Goal: Task Accomplishment & Management: Complete application form

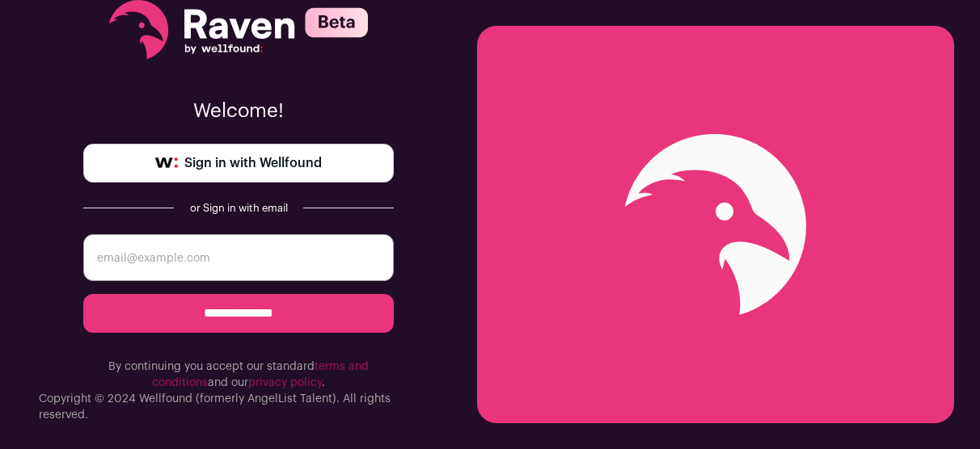
click at [298, 259] on input "email" at bounding box center [238, 257] width 310 height 47
type input "mrangelcruz@gmail.com"
click at [83, 294] on input "**********" at bounding box center [238, 313] width 310 height 39
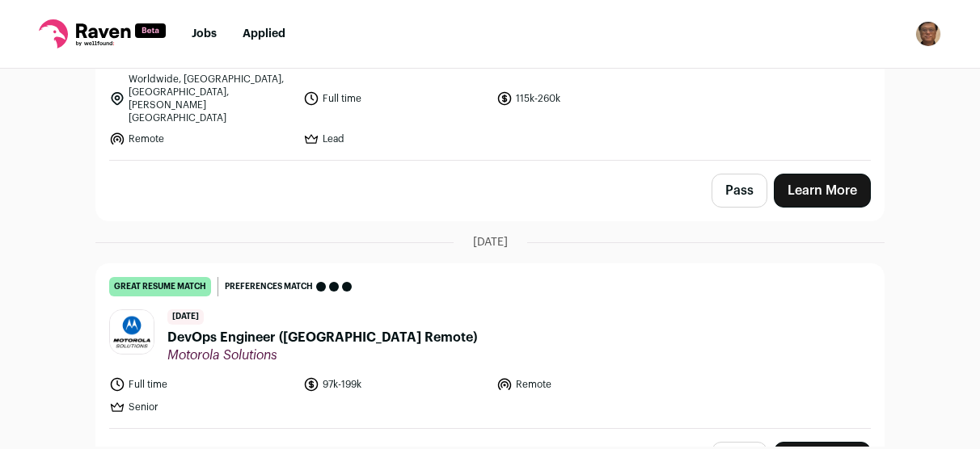
scroll to position [4204, 0]
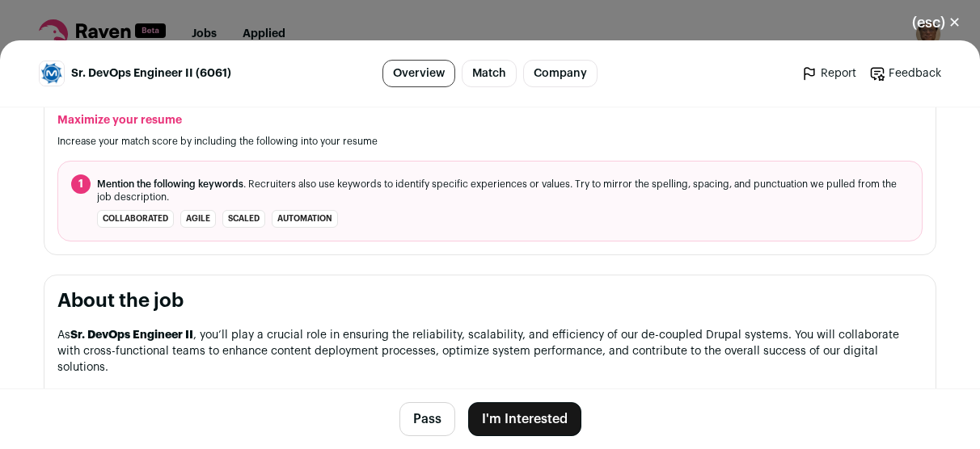
scroll to position [566, 0]
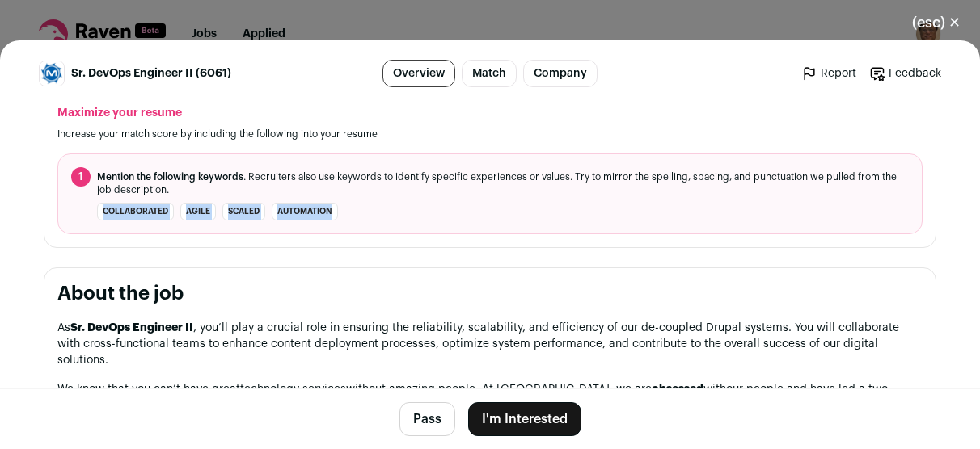
drag, startPoint x: 367, startPoint y: 210, endPoint x: 87, endPoint y: 210, distance: 279.7
click at [87, 210] on li "collaborated agile scaled automation" at bounding box center [490, 212] width 838 height 18
copy ul "collaborated agile scaled automation"
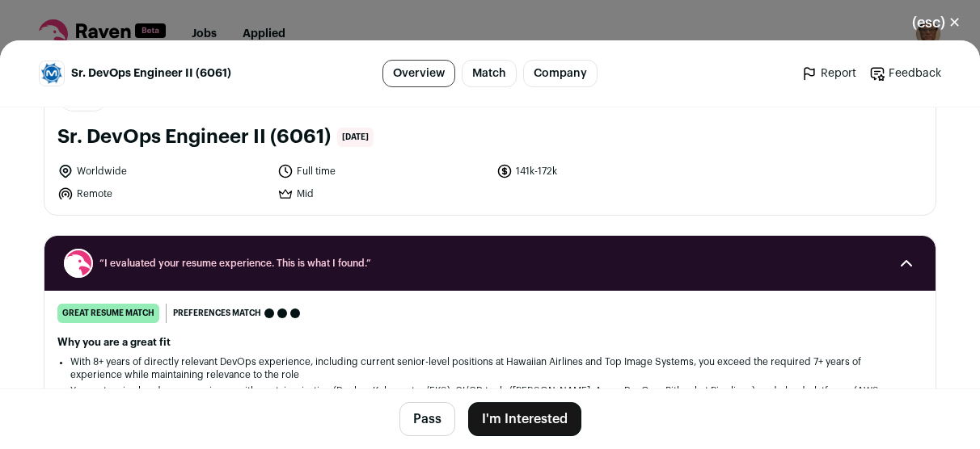
scroll to position [0, 0]
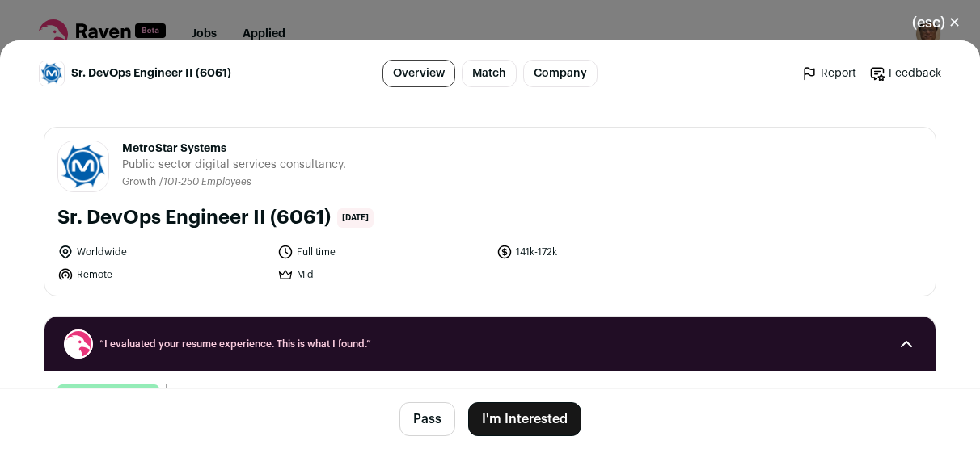
drag, startPoint x: 245, startPoint y: 150, endPoint x: 120, endPoint y: 148, distance: 125.3
click at [122, 147] on span "MetroStar Systems" at bounding box center [234, 149] width 224 height 16
copy span "MetroStar Systems"
drag, startPoint x: 120, startPoint y: 173, endPoint x: 329, endPoint y: 260, distance: 226.1
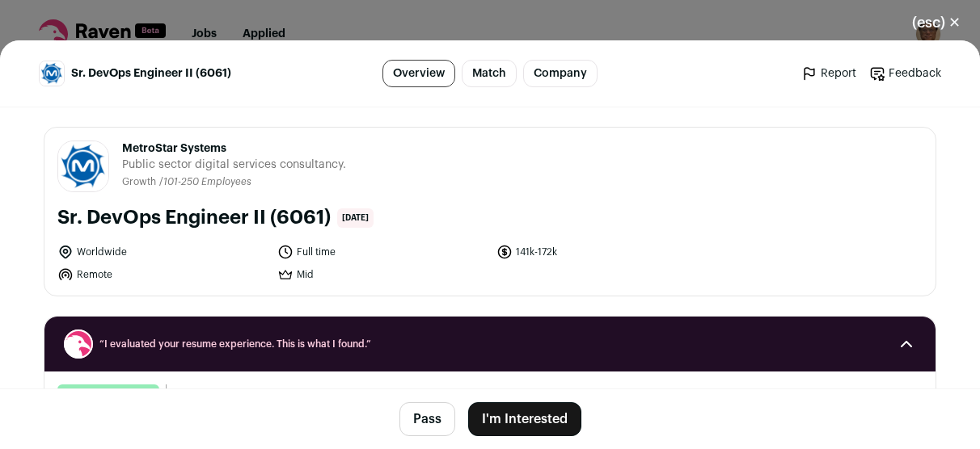
click at [329, 260] on div "MetroStar Systems metrostarsystems.com Public / Private Private Valuation Unkno…" at bounding box center [489, 212] width 891 height 168
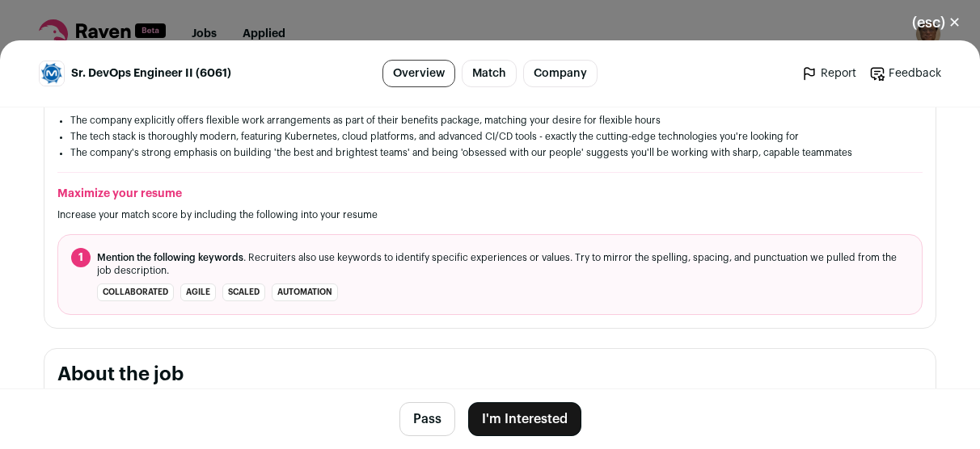
scroll to position [404, 0]
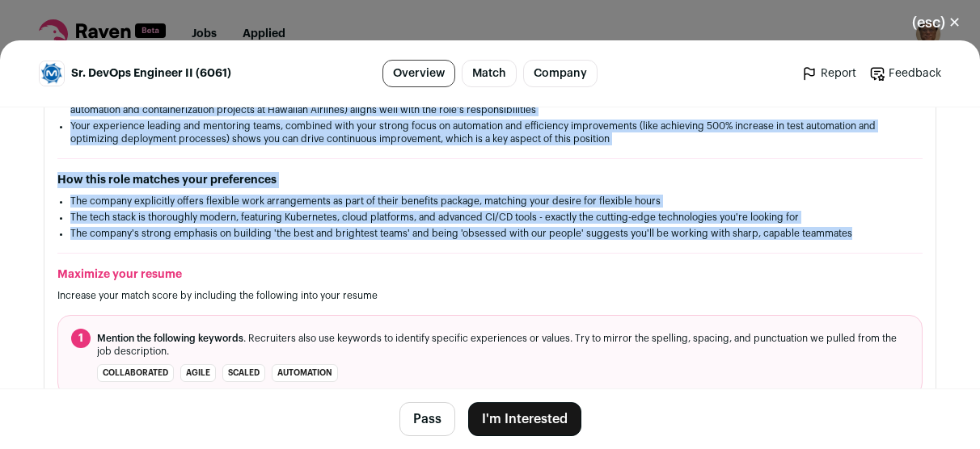
click at [842, 230] on li "The company's strong emphasis on building 'the best and brightest teams' and be…" at bounding box center [489, 233] width 839 height 13
copy div "Public sector digital services consultancy. Growth / 101-250 Employees Sr. DevO…"
click at [248, 221] on li "The tech stack is thoroughly modern, featuring Kubernetes, cloud platforms, and…" at bounding box center [489, 217] width 839 height 13
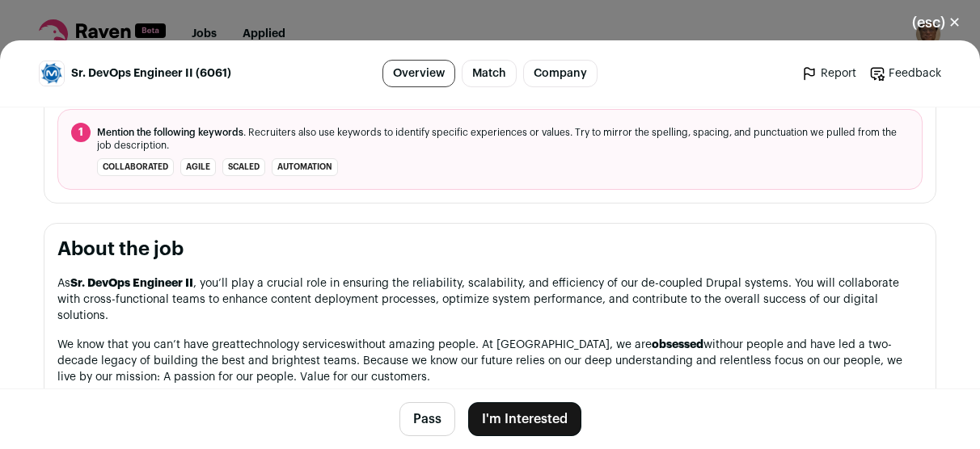
scroll to position [647, 0]
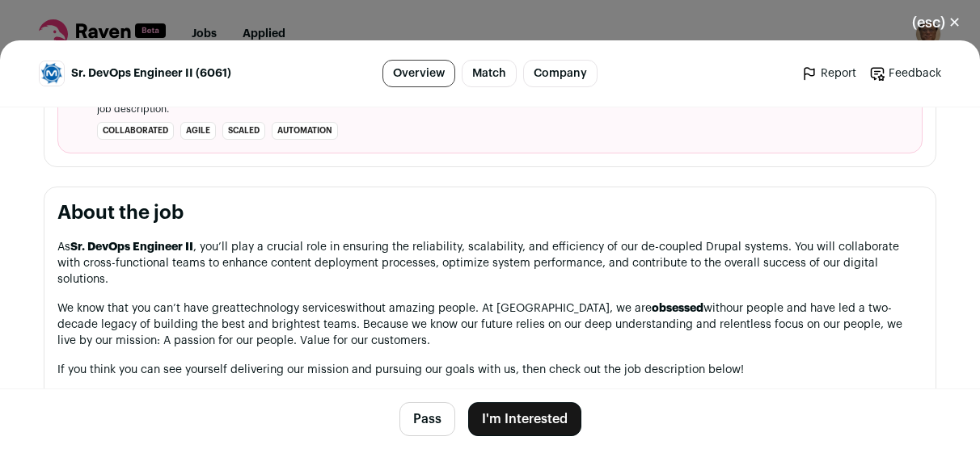
click at [74, 222] on h2 "About the job" at bounding box center [489, 213] width 865 height 26
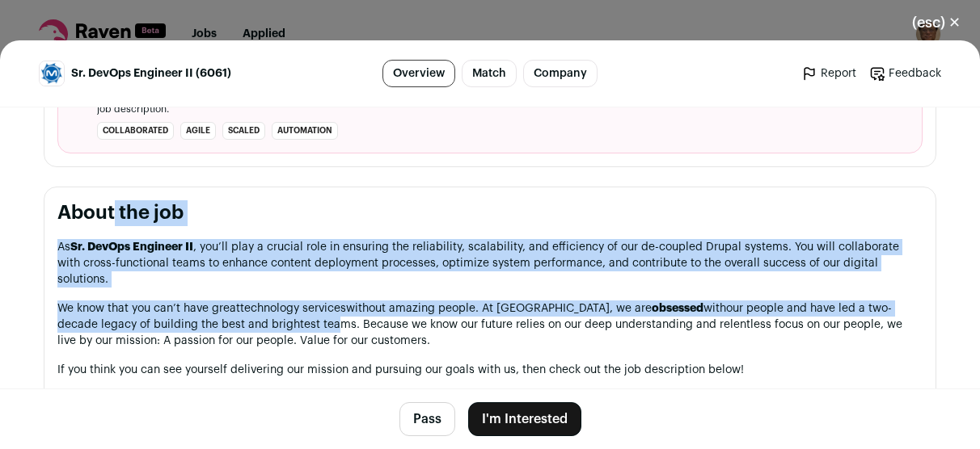
drag, startPoint x: 45, startPoint y: 214, endPoint x: 242, endPoint y: 302, distance: 215.3
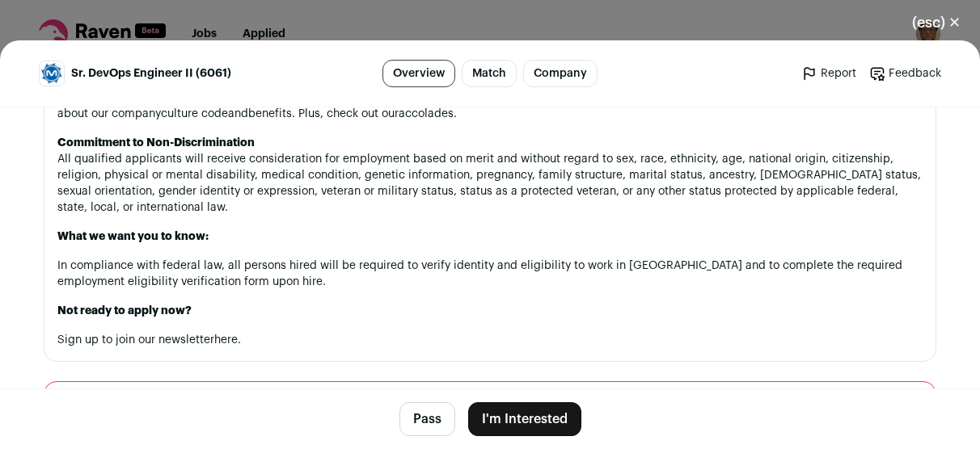
scroll to position [1779, 0]
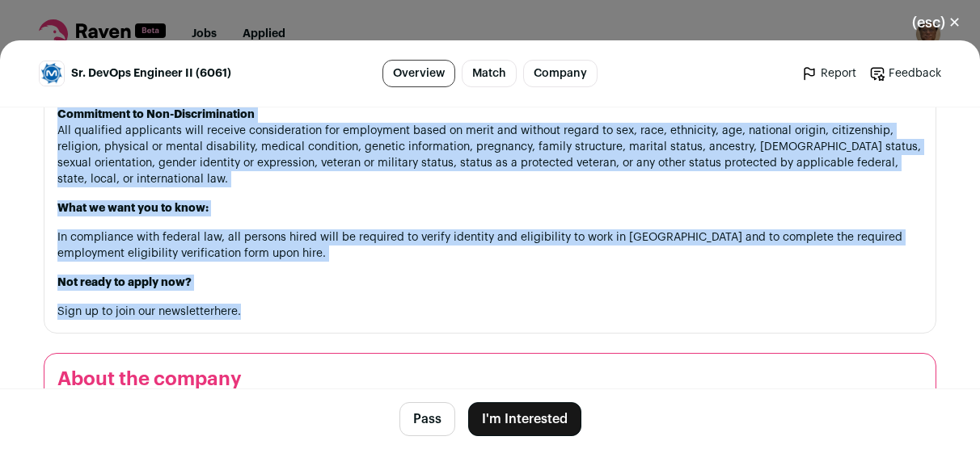
drag, startPoint x: 276, startPoint y: 283, endPoint x: 267, endPoint y: 280, distance: 10.2
click at [275, 304] on p "Sign up to join our newsletter here ." at bounding box center [489, 312] width 865 height 16
copy section "About the job As Sr. DevOps Engineer II , you’ll play a crucial role in ensurin…"
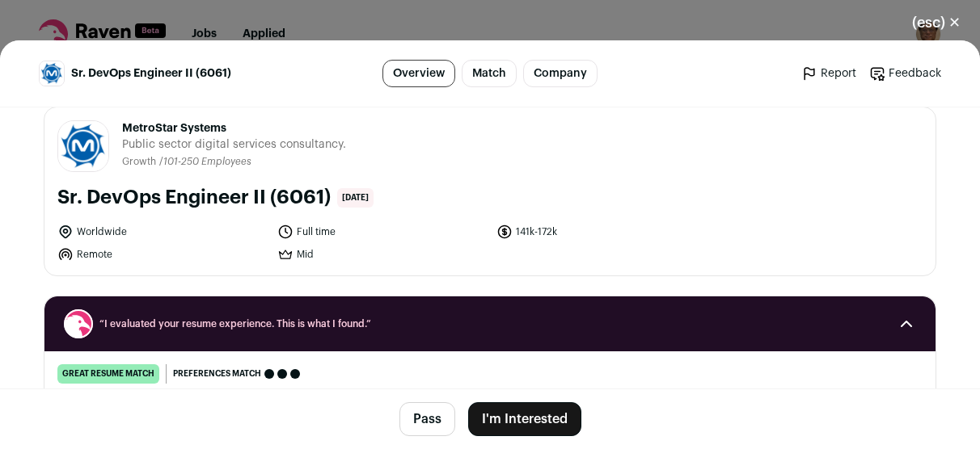
scroll to position [0, 0]
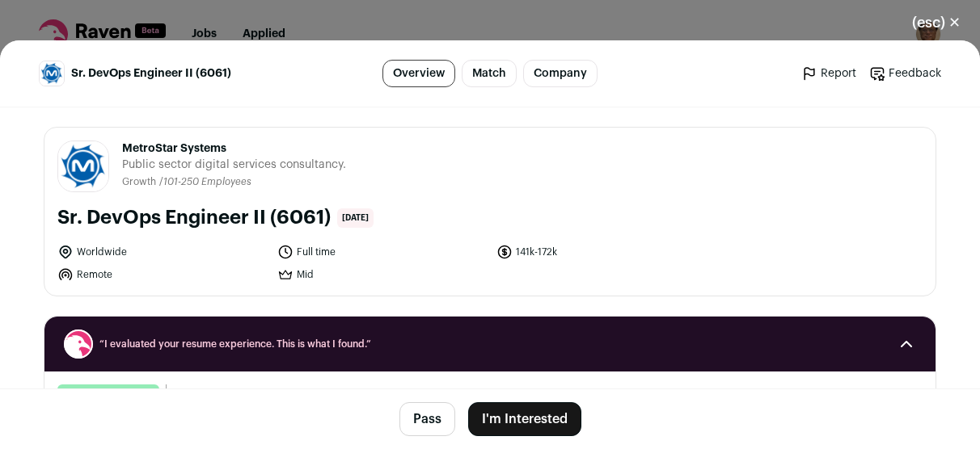
drag, startPoint x: 233, startPoint y: 150, endPoint x: 116, endPoint y: 150, distance: 116.4
click at [116, 150] on header "MetroStar Systems metrostarsystems.com Public / Private Private Valuation Unkno…" at bounding box center [489, 167] width 865 height 52
copy span "MetroStar Systems"
click at [171, 281] on li "Remote" at bounding box center [162, 275] width 210 height 16
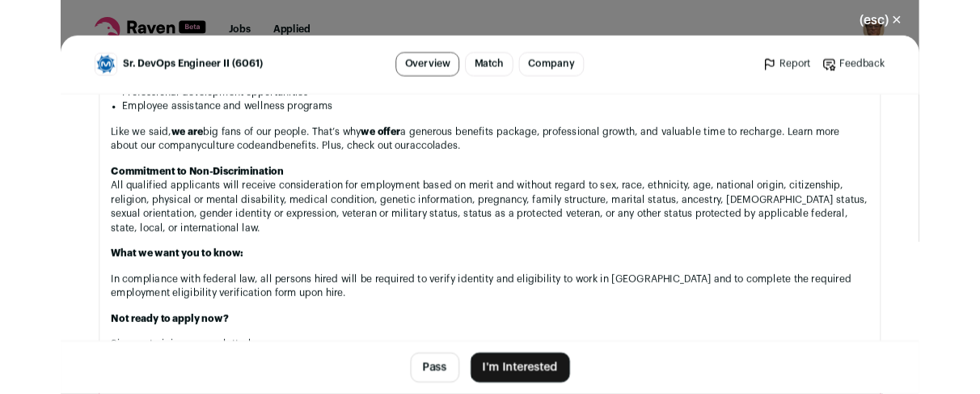
scroll to position [2021, 0]
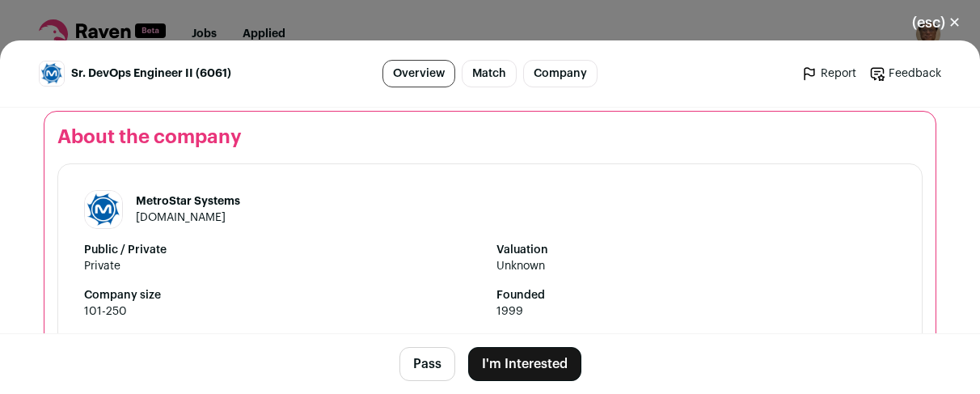
click at [524, 358] on button "I'm Interested" at bounding box center [524, 364] width 113 height 34
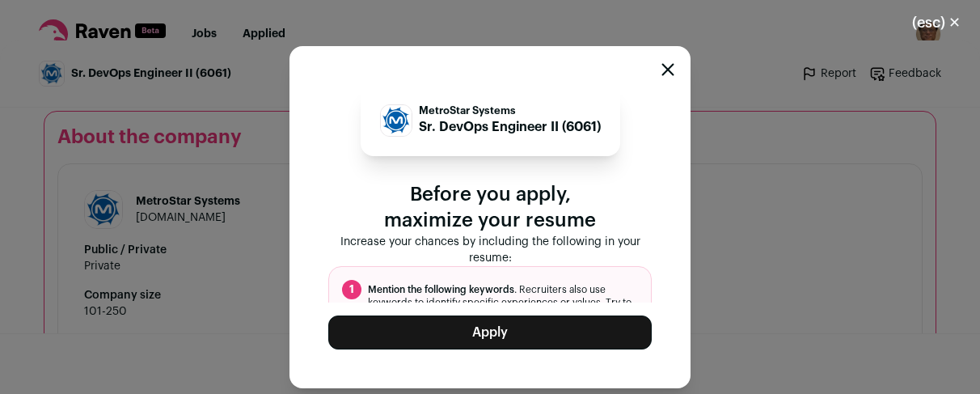
scroll to position [71, 0]
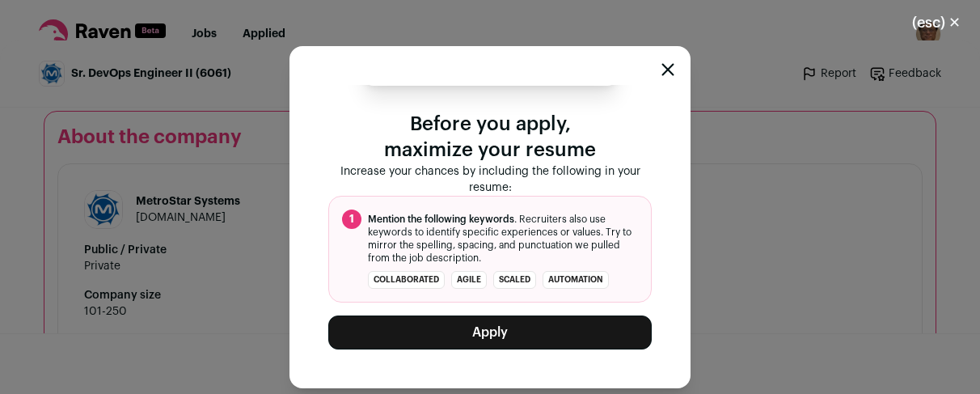
click at [496, 223] on span "Mention the following keywords" at bounding box center [441, 219] width 146 height 10
click at [518, 333] on button "Apply" at bounding box center [489, 332] width 323 height 34
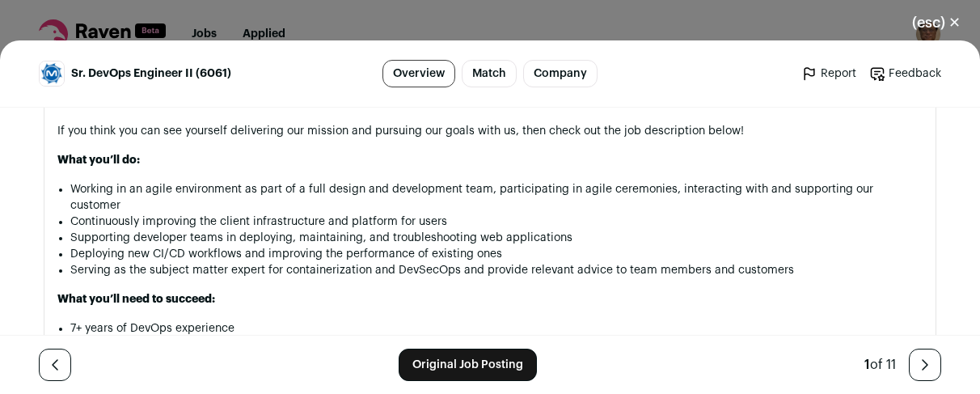
scroll to position [889, 0]
